Goal: Find specific page/section: Find specific page/section

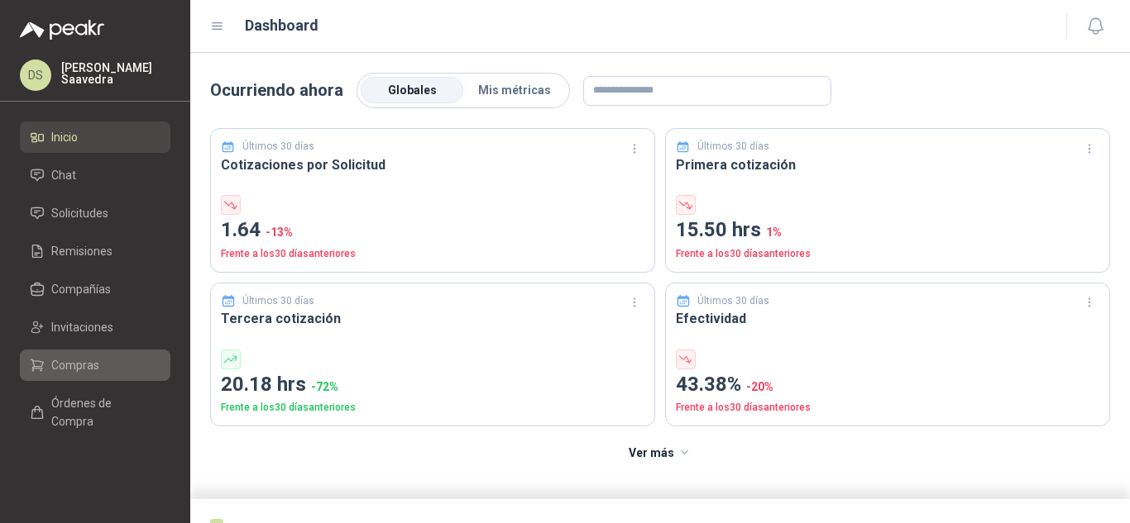
click at [116, 368] on li "Compras" at bounding box center [95, 365] width 131 height 18
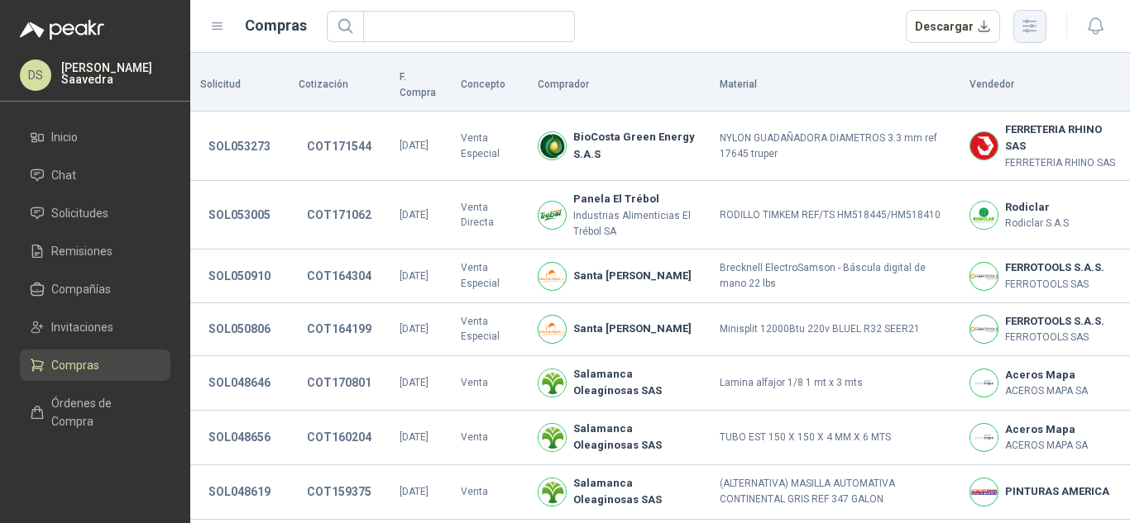
click at [1029, 32] on icon "button" at bounding box center [1029, 26] width 19 height 19
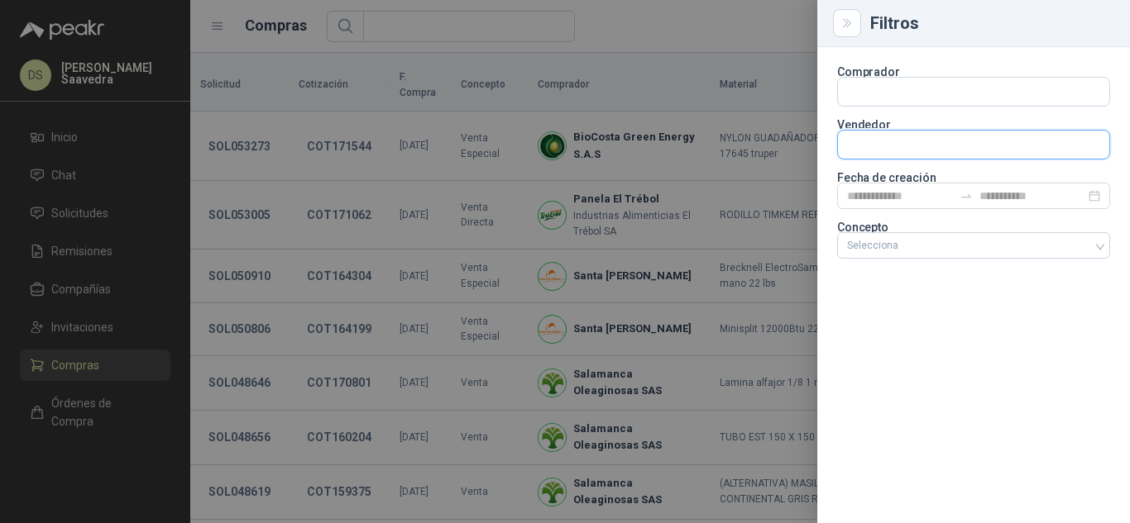
click at [926, 106] on input "text" at bounding box center [973, 92] width 271 height 28
click at [928, 100] on input "text" at bounding box center [973, 92] width 271 height 28
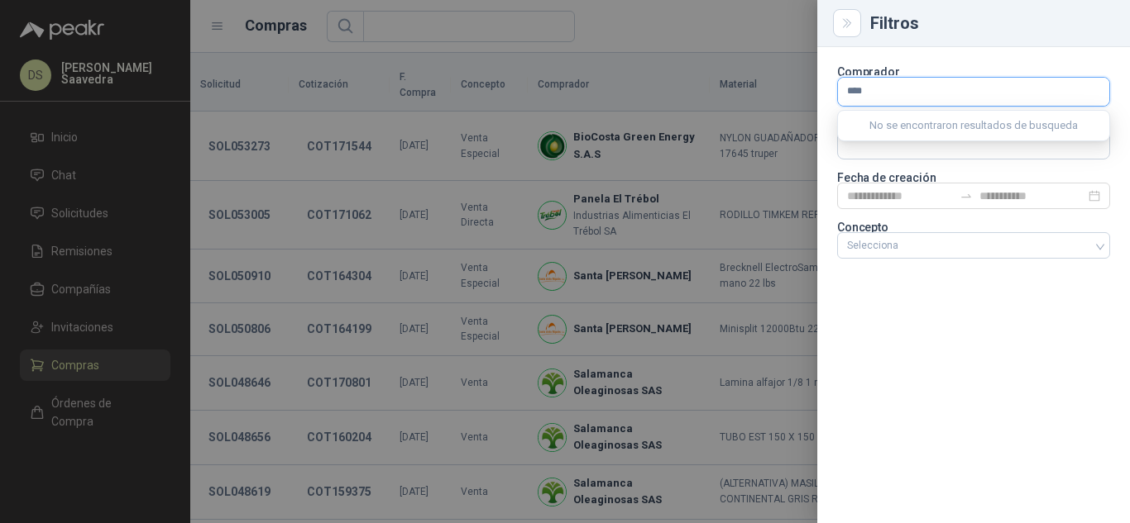
type input "*****"
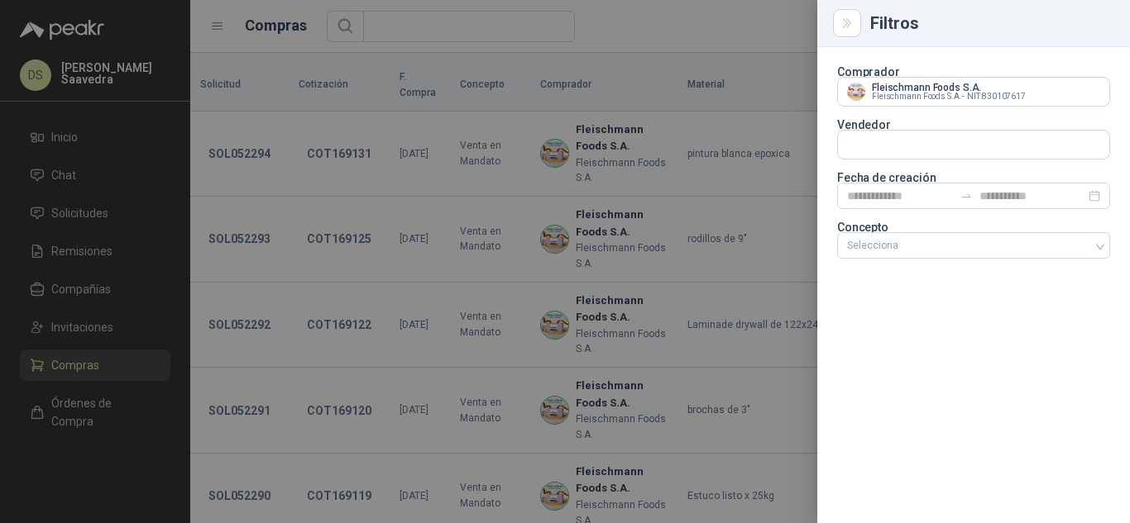
click at [712, 36] on div at bounding box center [565, 261] width 1130 height 523
